Goal: Transaction & Acquisition: Purchase product/service

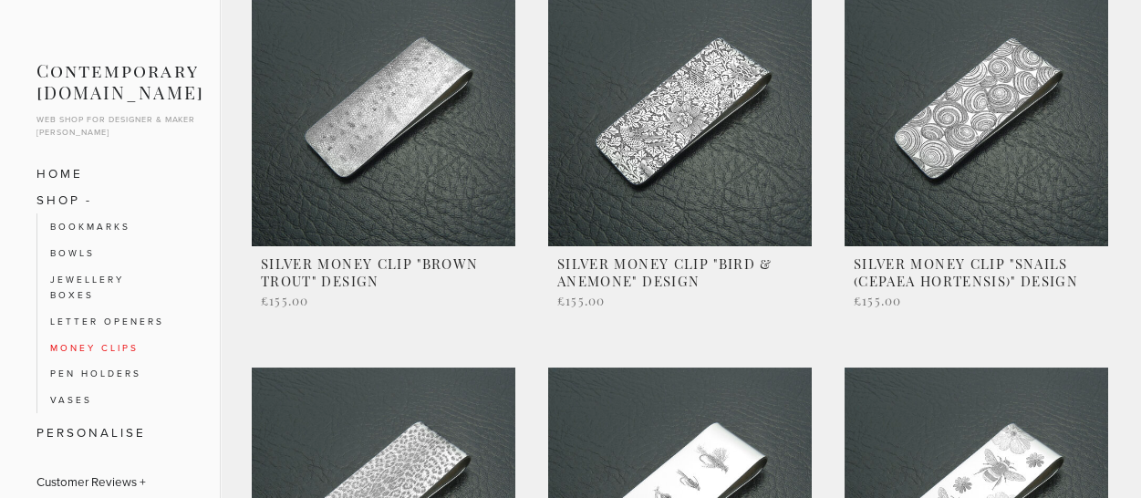
scroll to position [871, 0]
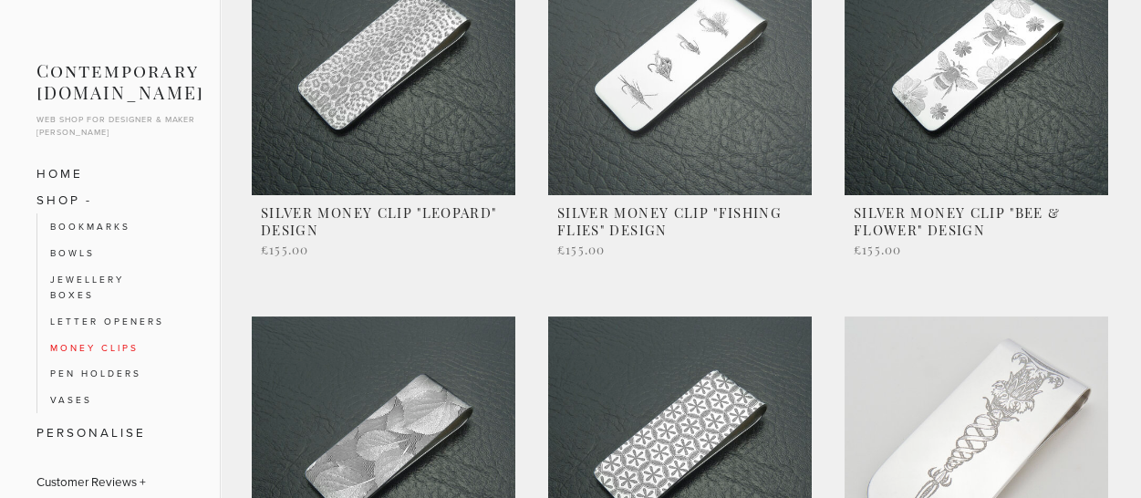
click at [742, 72] on link at bounding box center [680, 108] width 264 height 352
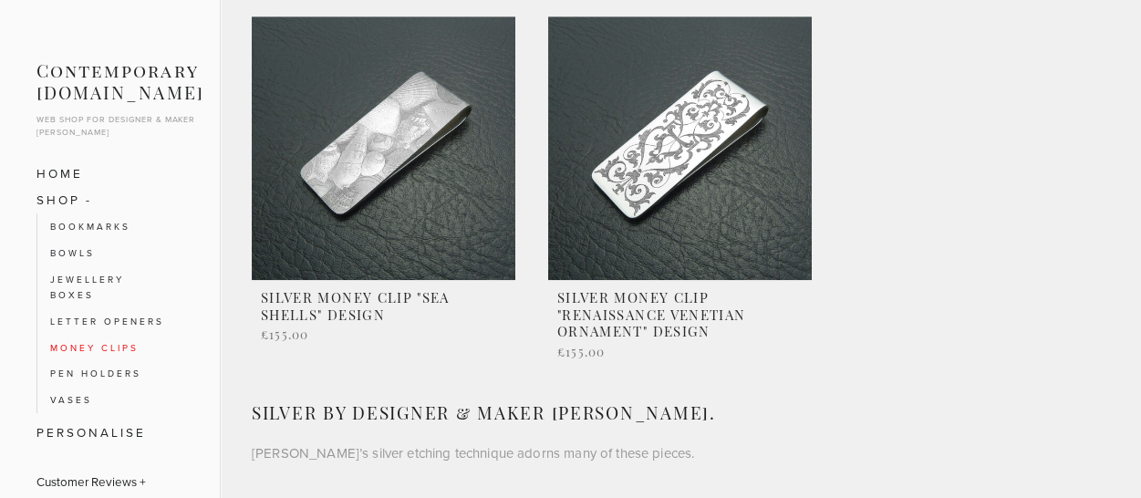
scroll to position [3483, 0]
